Goal: Task Accomplishment & Management: Complete application form

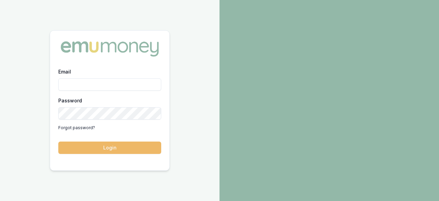
type input "laura.lamicela@emumoney.com.au"
click at [124, 149] on button "Login" at bounding box center [109, 147] width 103 height 12
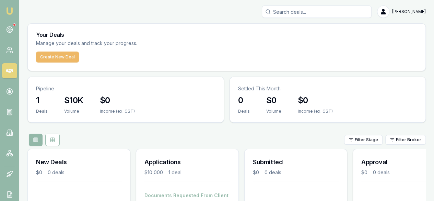
click at [63, 57] on button "Create New Deal" at bounding box center [57, 56] width 43 height 11
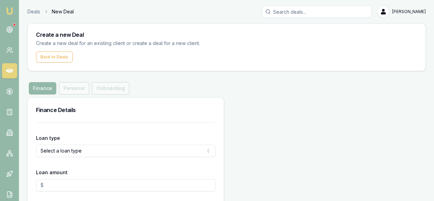
click at [101, 158] on form "Loan type Select a loan type Consumer Loan Consumer Asset Commercial Loan Comme…" at bounding box center [126, 168] width 180 height 92
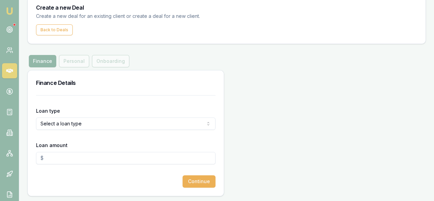
click at [116, 119] on html "Emu Broker Deals New Deal [PERSON_NAME] Toggle Menu Create a new Deal Create a …" at bounding box center [217, 73] width 434 height 201
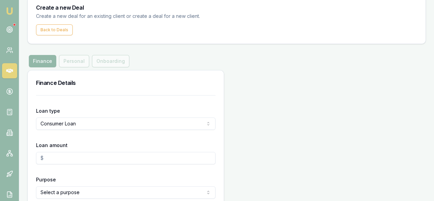
click at [75, 159] on input "Loan amount" at bounding box center [126, 158] width 180 height 12
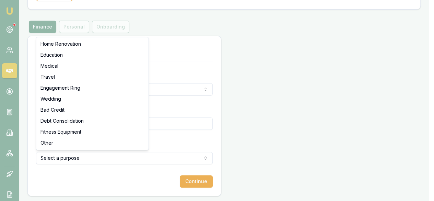
type input "$2,500.00"
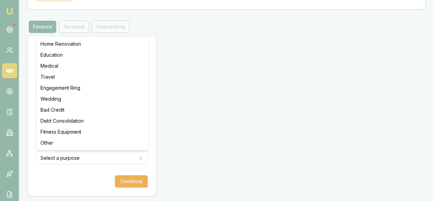
click at [82, 139] on html "Emu Broker Deals New Deal [PERSON_NAME] Toggle Menu Create a new Deal Create a …" at bounding box center [219, 39] width 439 height 201
select select "EDUCATION"
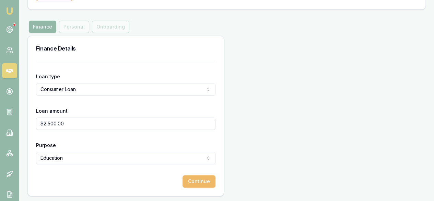
click at [183, 181] on button "Continue" at bounding box center [199, 181] width 33 height 12
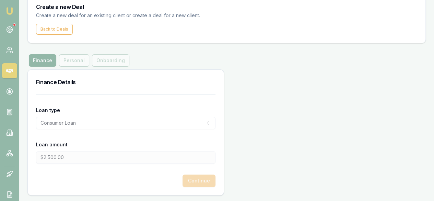
scroll to position [0, 0]
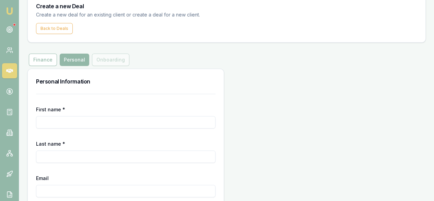
scroll to position [31, 0]
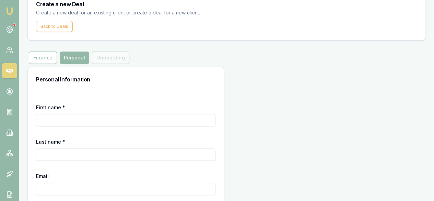
click at [73, 121] on input "First name *" at bounding box center [126, 120] width 180 height 12
type input "Chaturi"
click at [57, 159] on input "Last name *" at bounding box center [126, 154] width 180 height 12
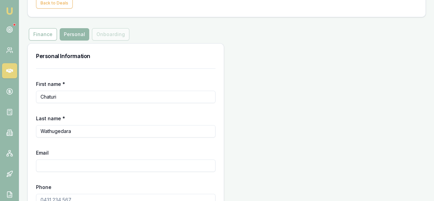
scroll to position [54, 0]
type input "Wathugedara"
click at [71, 167] on input "Email" at bounding box center [126, 165] width 180 height 12
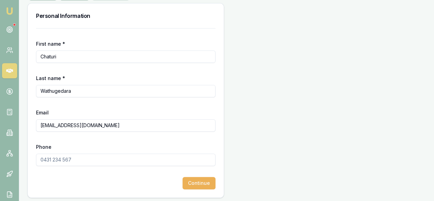
scroll to position [96, 0]
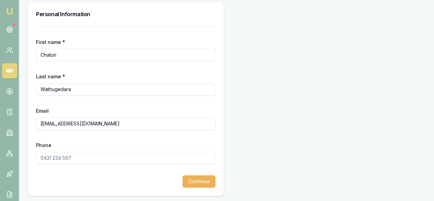
type input "[EMAIL_ADDRESS][DOMAIN_NAME]"
click at [70, 157] on input "Phone" at bounding box center [126, 158] width 180 height 12
type input "0478 753 379"
click at [183, 181] on button "Continue" at bounding box center [199, 181] width 33 height 12
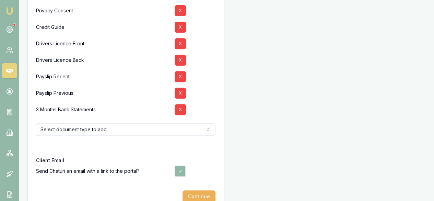
scroll to position [154, 0]
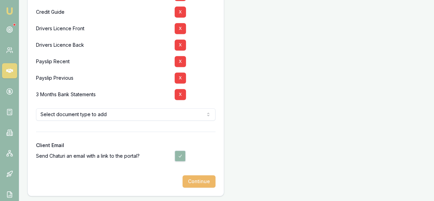
click at [183, 180] on button "Continue" at bounding box center [199, 181] width 33 height 12
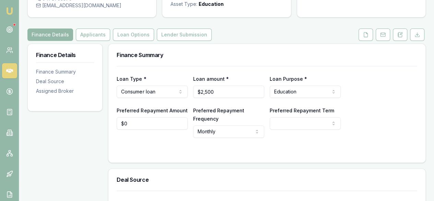
scroll to position [64, 0]
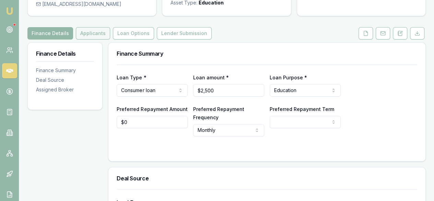
click at [99, 39] on button "Applicants" at bounding box center [93, 33] width 34 height 12
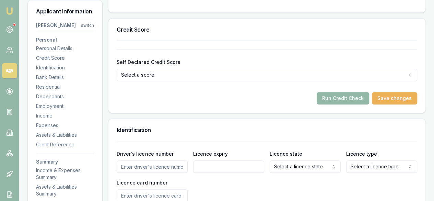
scroll to position [236, 0]
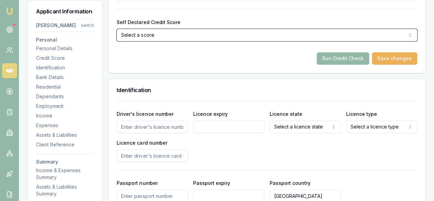
scroll to position [276, 0]
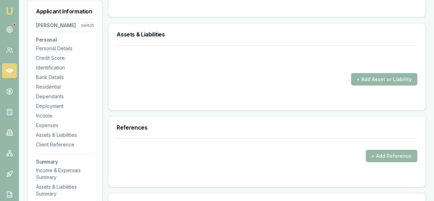
scroll to position [1016, 0]
click at [374, 85] on button "+ Add Asset or Liability" at bounding box center [384, 79] width 66 height 12
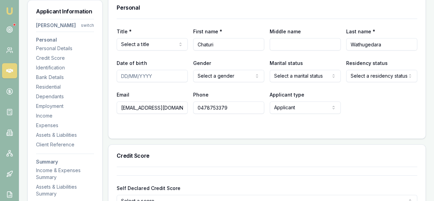
scroll to position [0, 0]
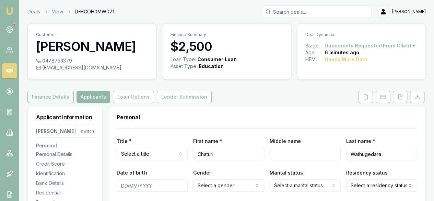
click at [51, 103] on button "Finance Details" at bounding box center [50, 97] width 46 height 12
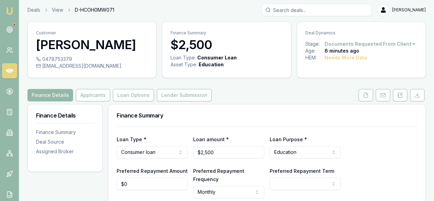
scroll to position [1, 0]
click at [131, 48] on h3 "[PERSON_NAME]" at bounding box center [92, 45] width 112 height 14
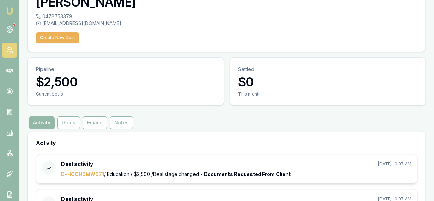
scroll to position [45, 0]
click at [99, 116] on button "Emails" at bounding box center [95, 122] width 24 height 12
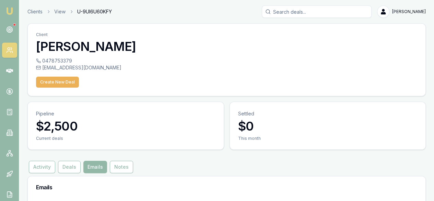
scroll to position [5, 0]
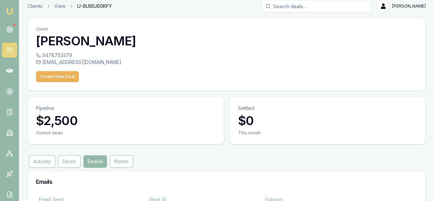
click at [72, 155] on button "Deals" at bounding box center [69, 161] width 23 height 12
